Goal: Find specific fact: Find specific fact

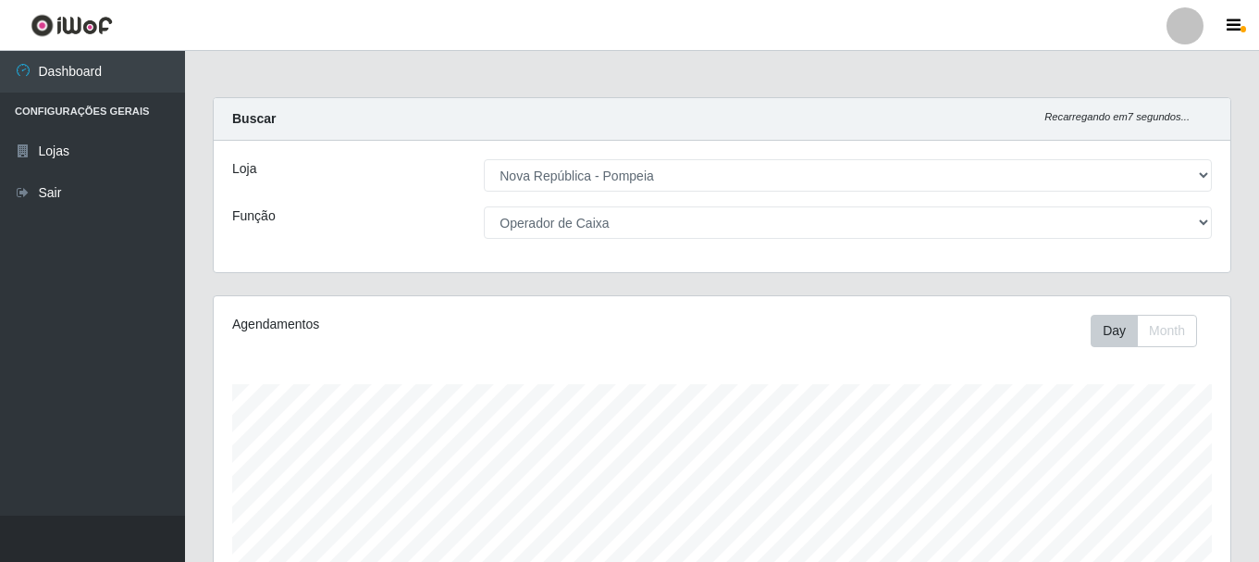
select select "64"
select select "22"
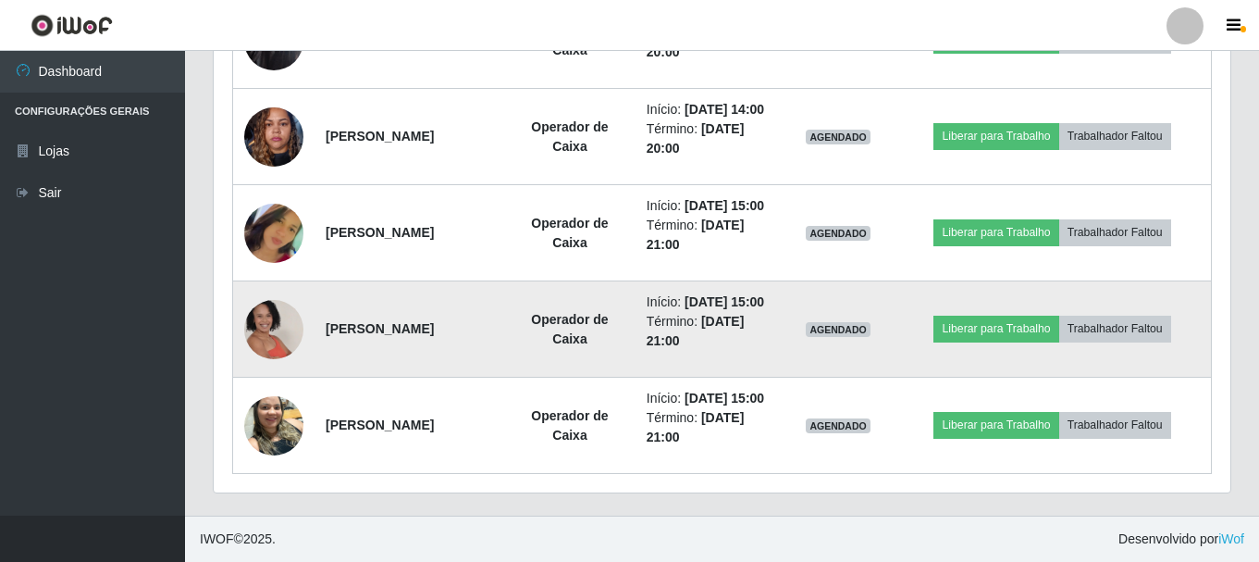
scroll to position [1147, 0]
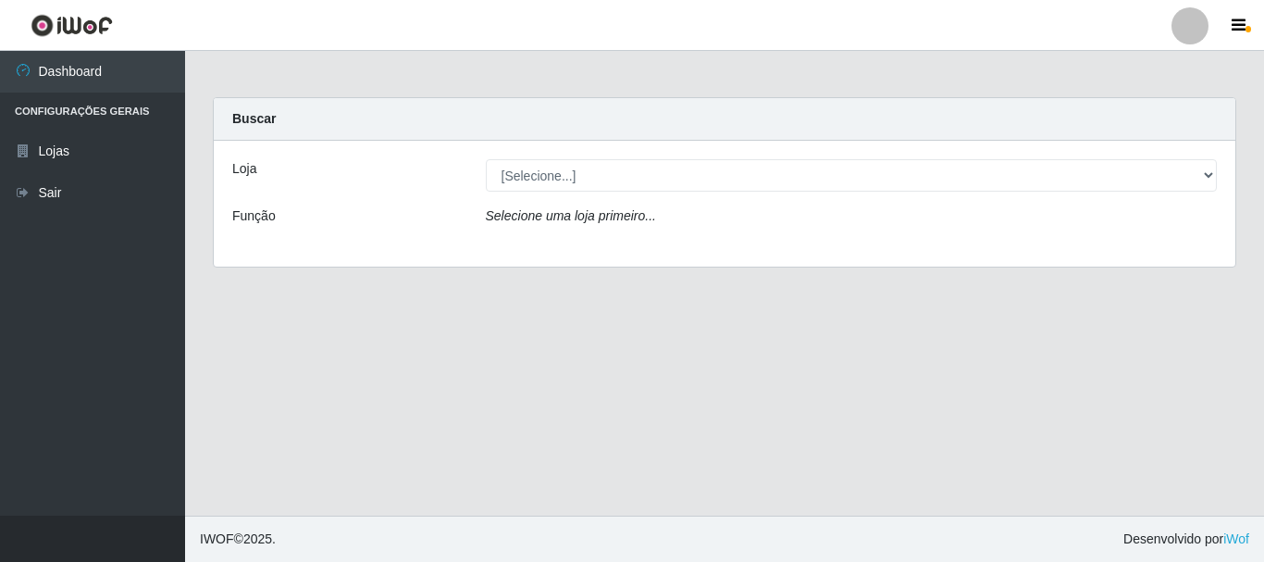
select select "64"
click at [486, 159] on select "[Selecione...] Nova República - Pajuçara Nova República - Pompeia" at bounding box center [852, 175] width 732 height 32
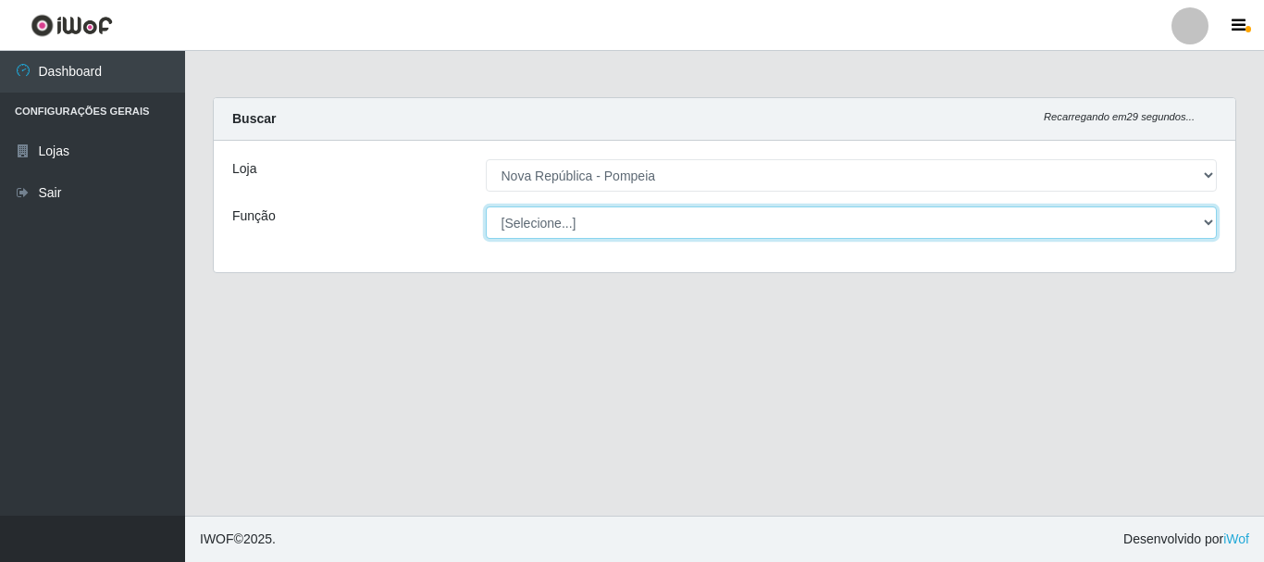
click at [556, 227] on select "[Selecione...] Balconista Operador de Caixa Recepcionista Repositor" at bounding box center [852, 222] width 732 height 32
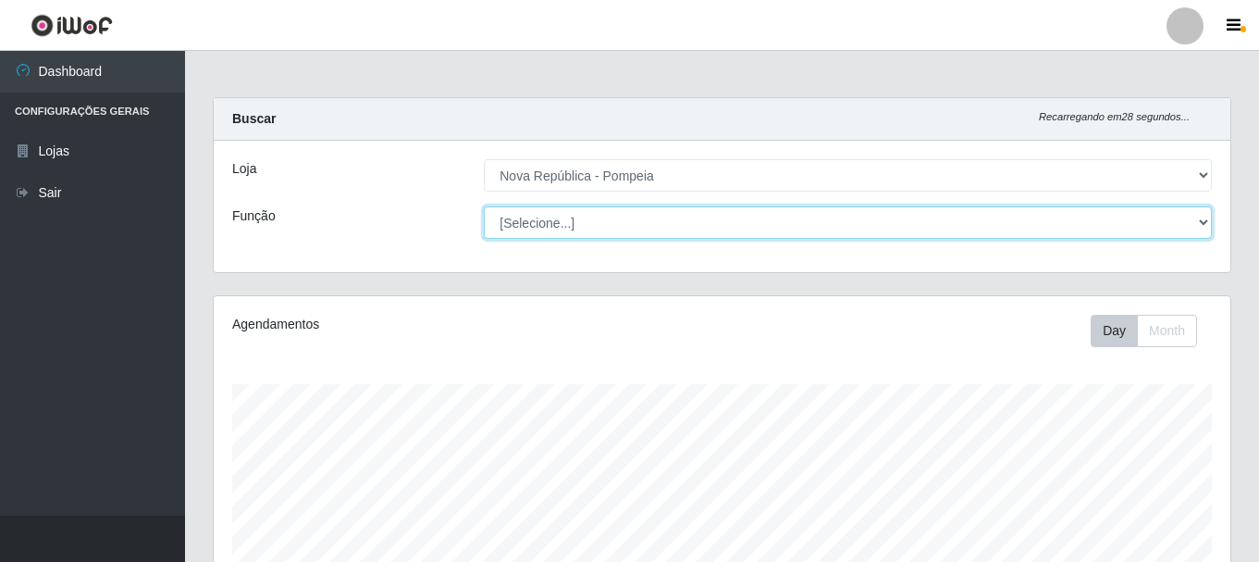
scroll to position [384, 1017]
select select "22"
click at [484, 206] on select "[Selecione...] Balconista Operador de Caixa Recepcionista Repositor" at bounding box center [848, 222] width 728 height 32
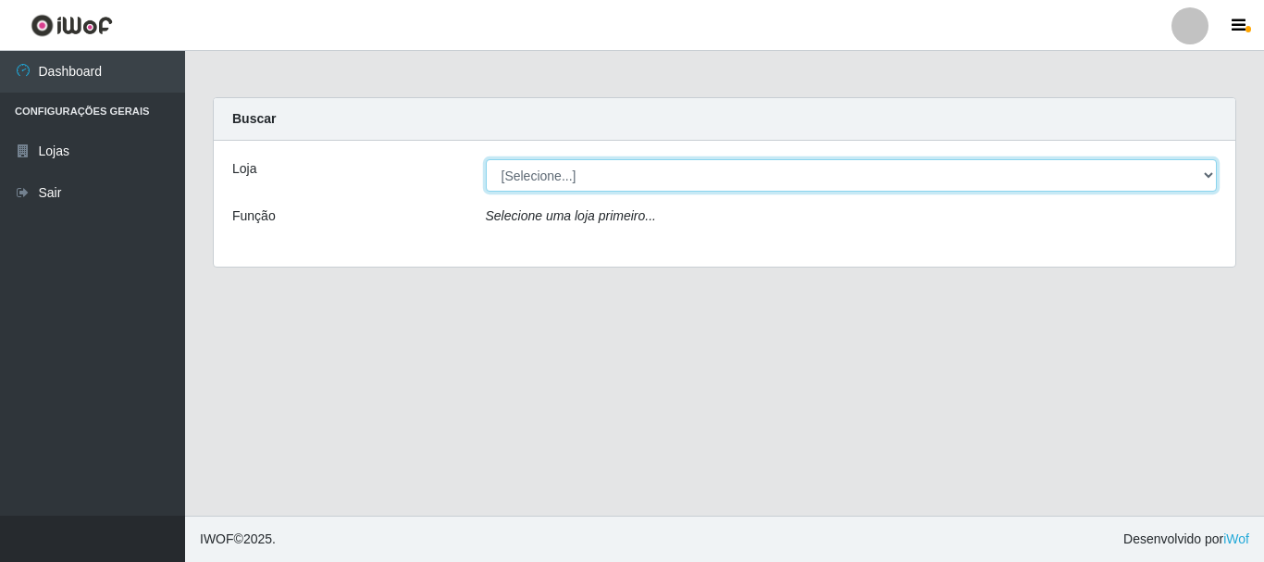
click at [716, 176] on select "[Selecione...] [GEOGRAPHIC_DATA] [GEOGRAPHIC_DATA]" at bounding box center [852, 175] width 732 height 32
select select "64"
click at [486, 159] on select "[Selecione...] [GEOGRAPHIC_DATA] [GEOGRAPHIC_DATA]" at bounding box center [852, 175] width 732 height 32
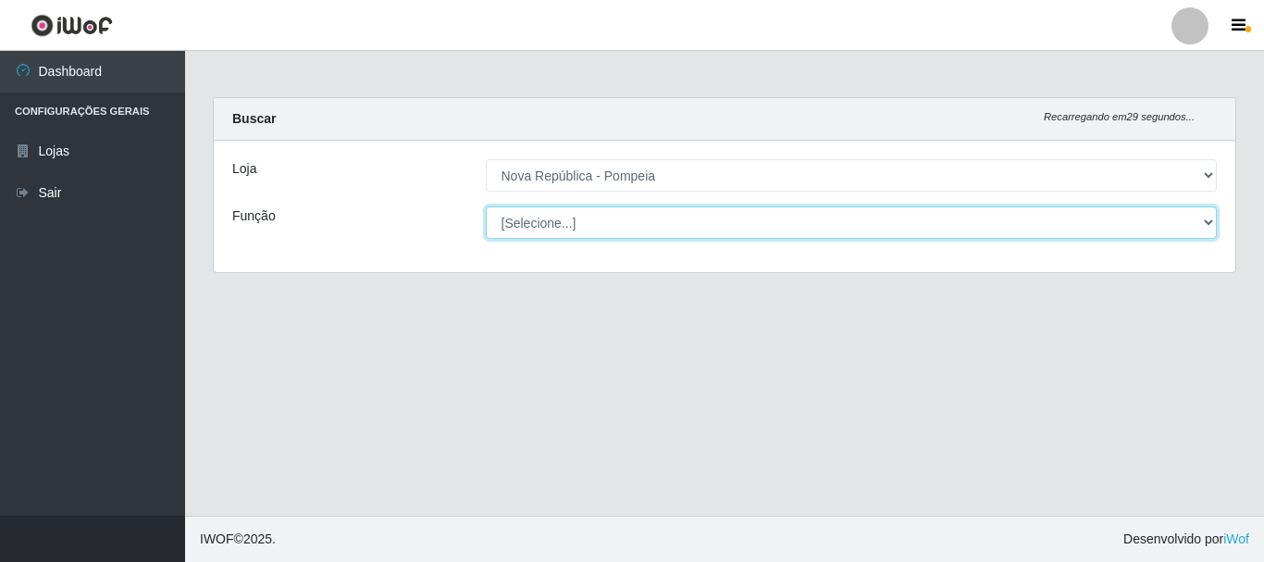
click at [678, 232] on select "[Selecione...] Balconista Operador de Caixa Recepcionista Repositor" at bounding box center [852, 222] width 732 height 32
select select "22"
click at [486, 206] on select "[Selecione...] Balconista Operador de Caixa Recepcionista Repositor" at bounding box center [852, 222] width 732 height 32
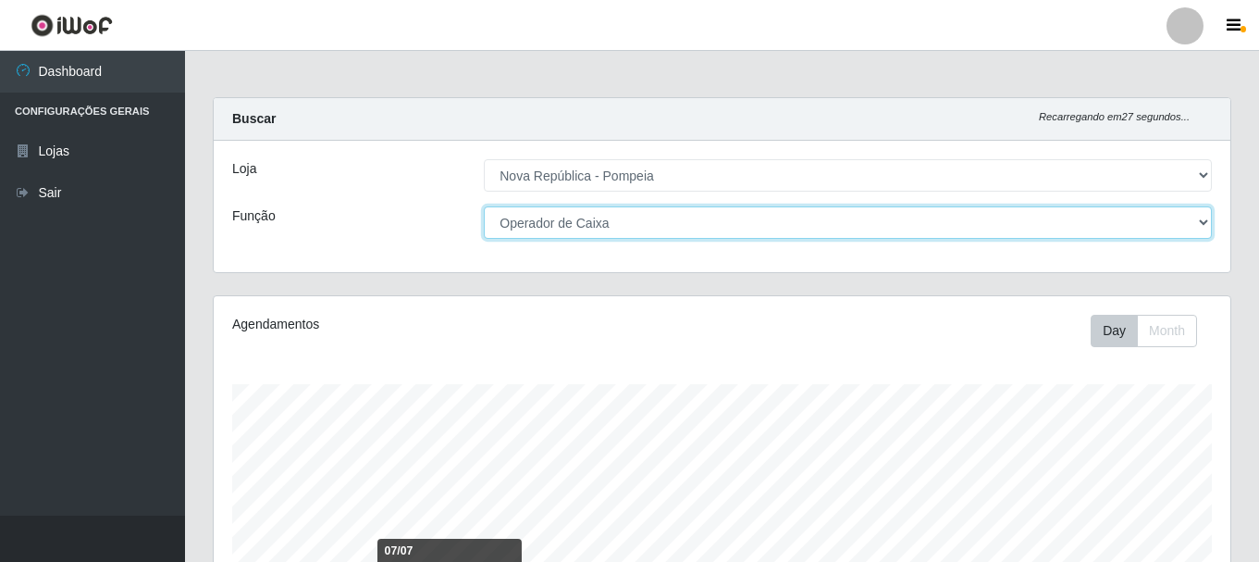
scroll to position [463, 0]
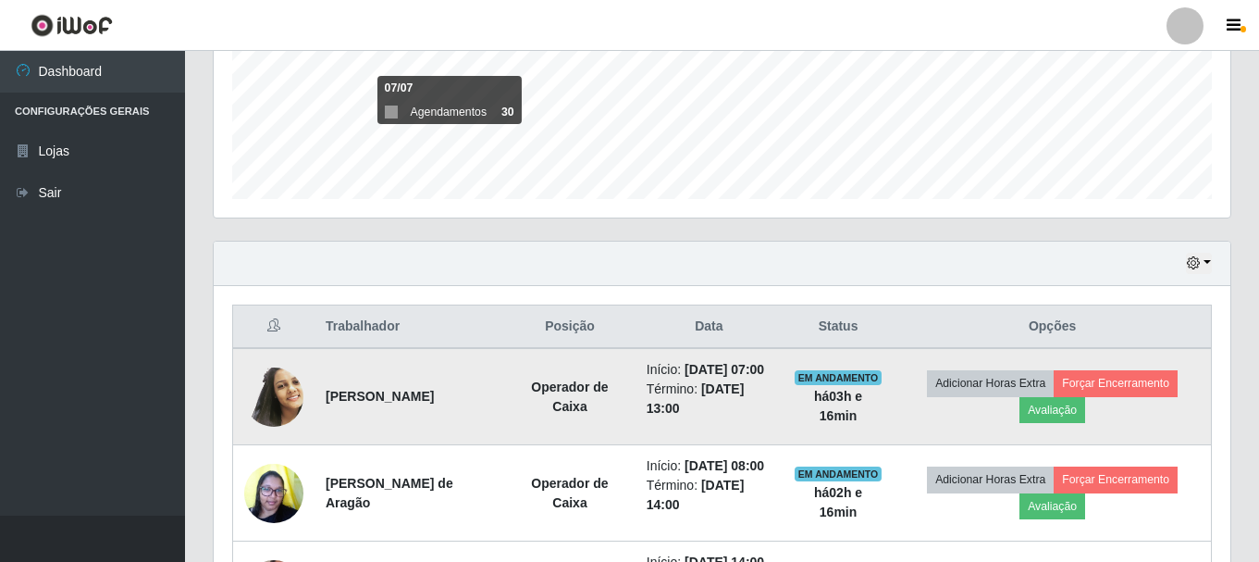
drag, startPoint x: 325, startPoint y: 404, endPoint x: 495, endPoint y: 402, distance: 170.2
click at [495, 402] on td "[PERSON_NAME]" at bounding box center [410, 396] width 190 height 97
copy strong "[PERSON_NAME]"
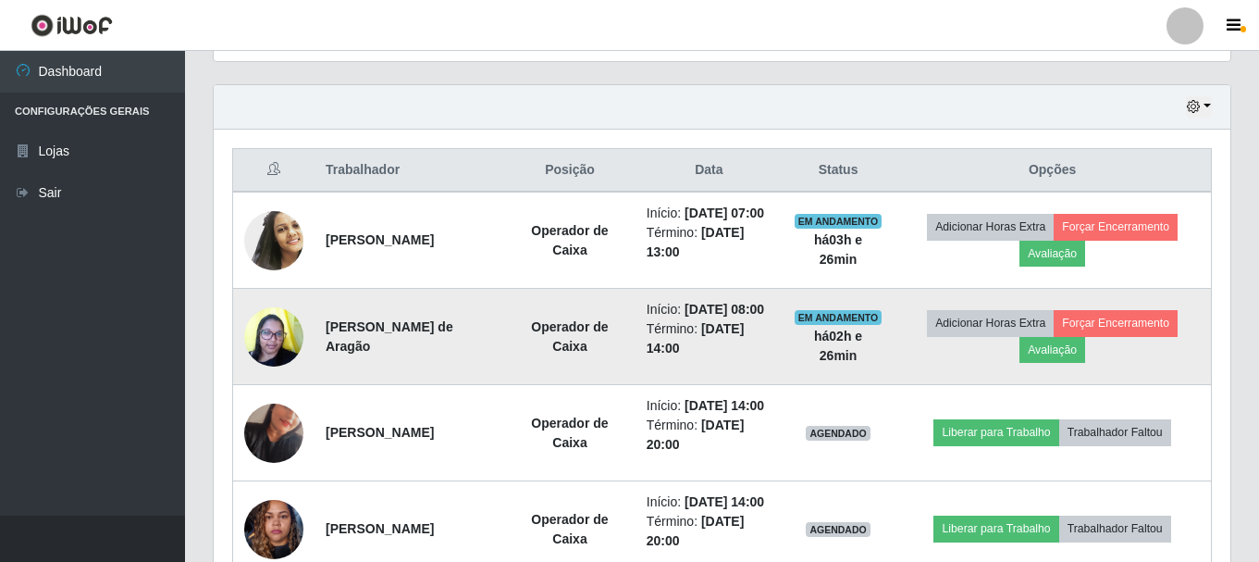
scroll to position [648, 0]
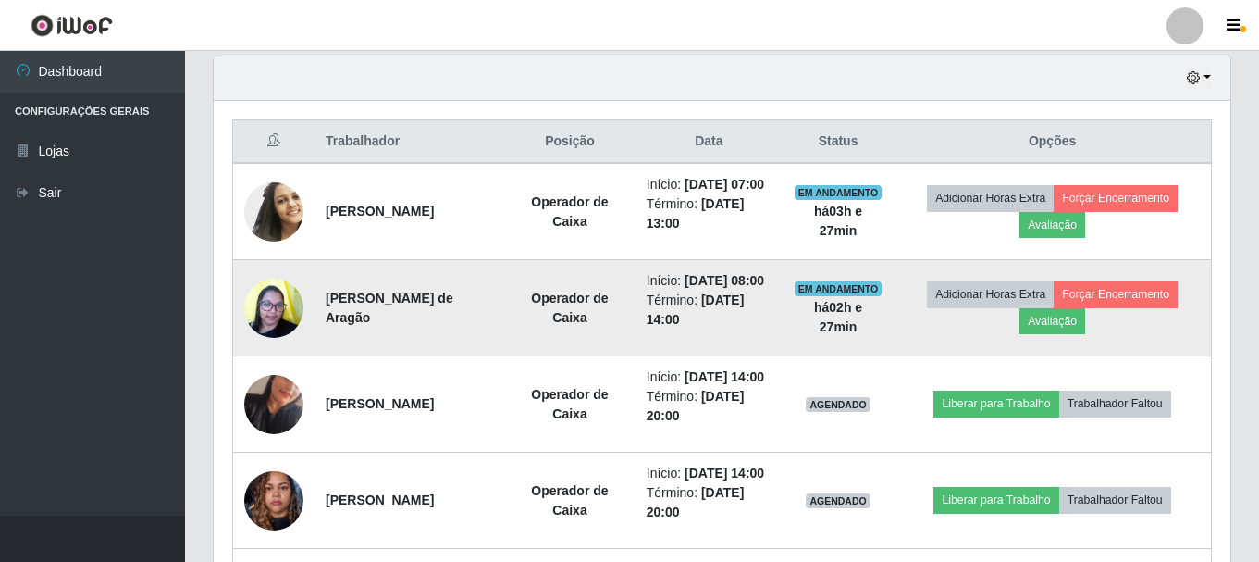
drag, startPoint x: 327, startPoint y: 328, endPoint x: 465, endPoint y: 351, distance: 140.5
click at [465, 351] on td "[PERSON_NAME] de Aragão" at bounding box center [410, 308] width 190 height 96
copy strong "[PERSON_NAME] de Aragão"
